Goal: Task Accomplishment & Management: Manage account settings

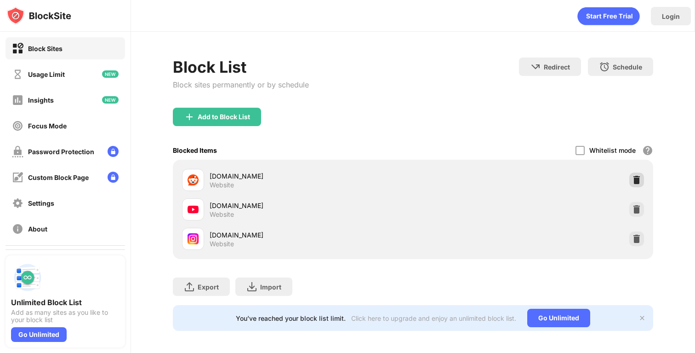
click at [636, 176] on img at bounding box center [636, 179] width 9 height 9
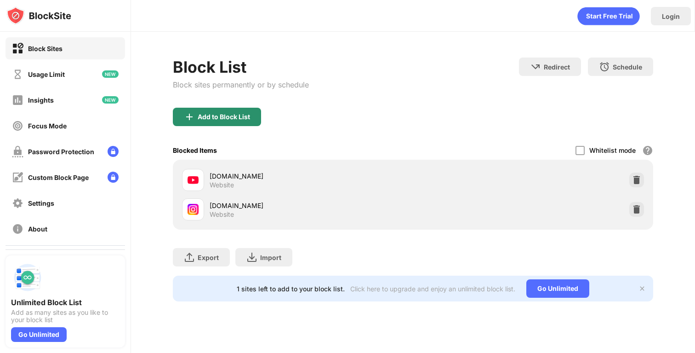
click at [251, 120] on div "Add to Block List" at bounding box center [217, 117] width 88 height 18
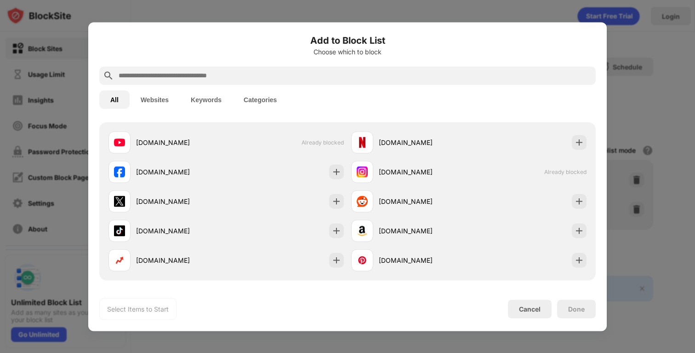
scroll to position [163, 0]
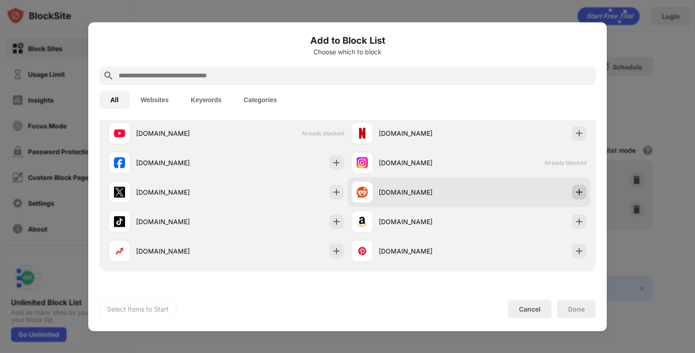
click at [585, 193] on div at bounding box center [579, 191] width 15 height 15
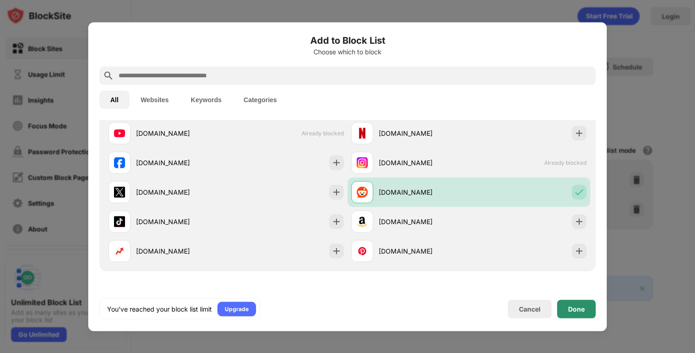
click at [569, 302] on div "Done" at bounding box center [576, 308] width 39 height 18
